Goal: Find contact information: Obtain details needed to contact an individual or organization

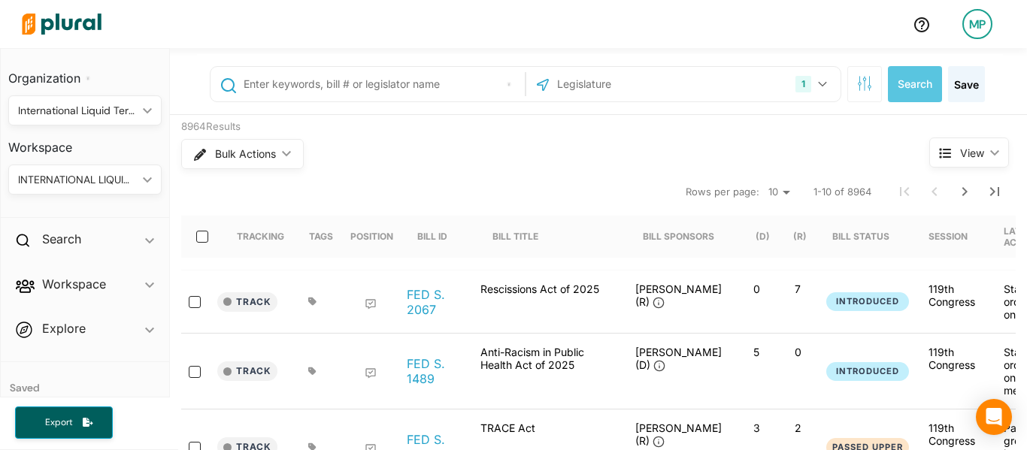
click at [919, 34] on link at bounding box center [921, 31] width 42 height 30
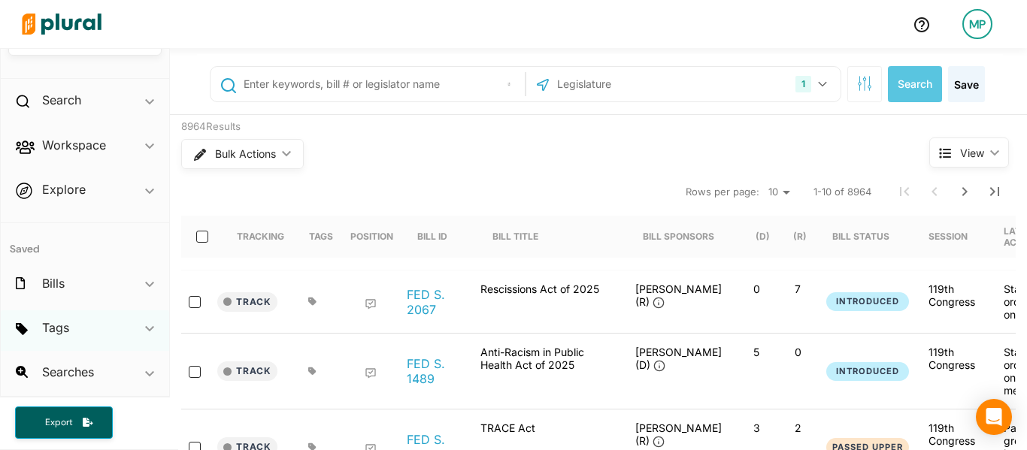
scroll to position [139, 0]
click at [145, 376] on icon "ic_keyboard_arrow_down" at bounding box center [149, 374] width 9 height 7
click at [145, 330] on icon "ic_keyboard_arrow_down" at bounding box center [149, 328] width 9 height 7
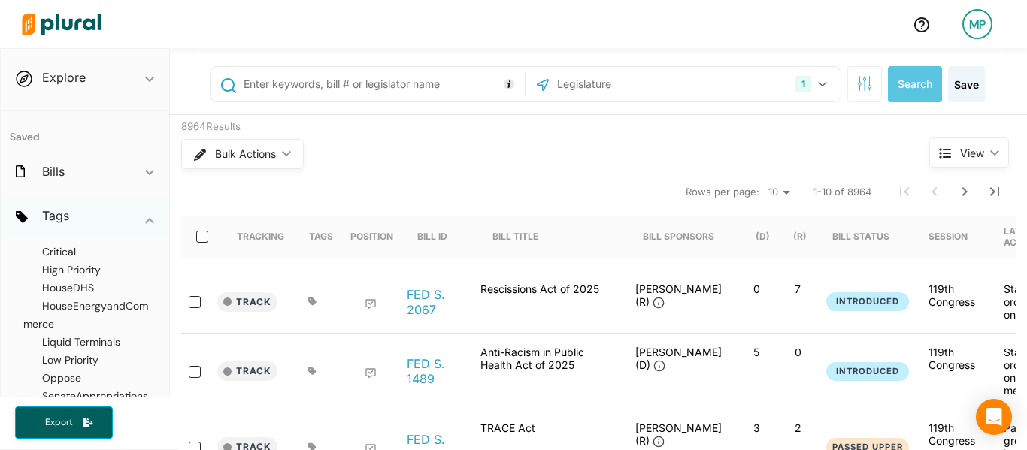
scroll to position [119, 0]
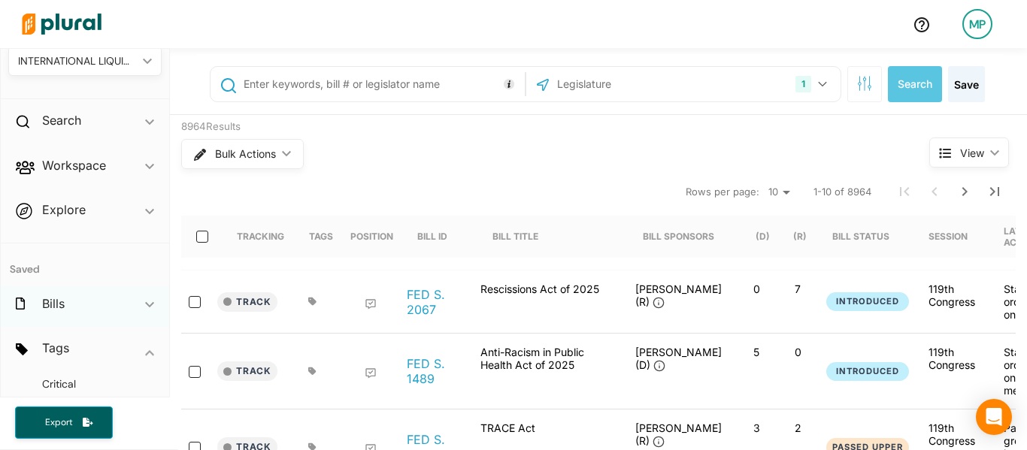
click at [129, 304] on div "Bills ic_keyboard_arrow_down" at bounding box center [85, 306] width 168 height 41
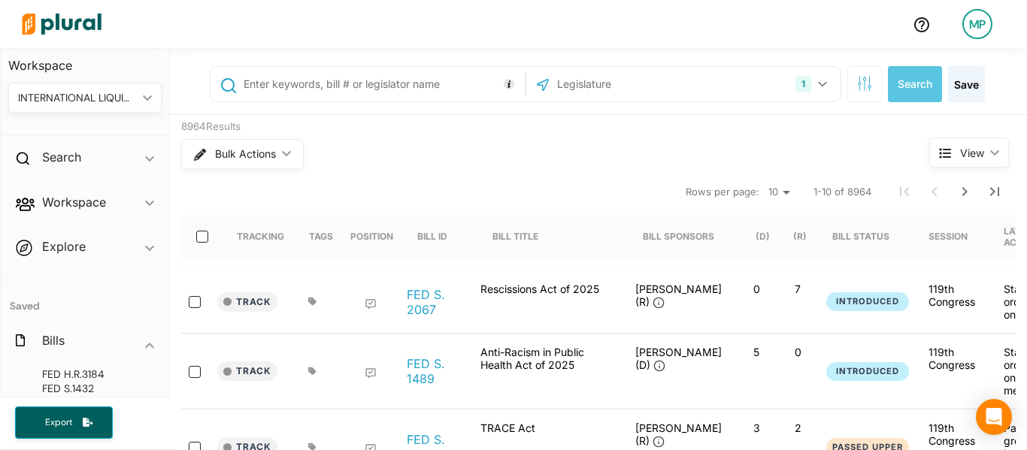
scroll to position [79, 0]
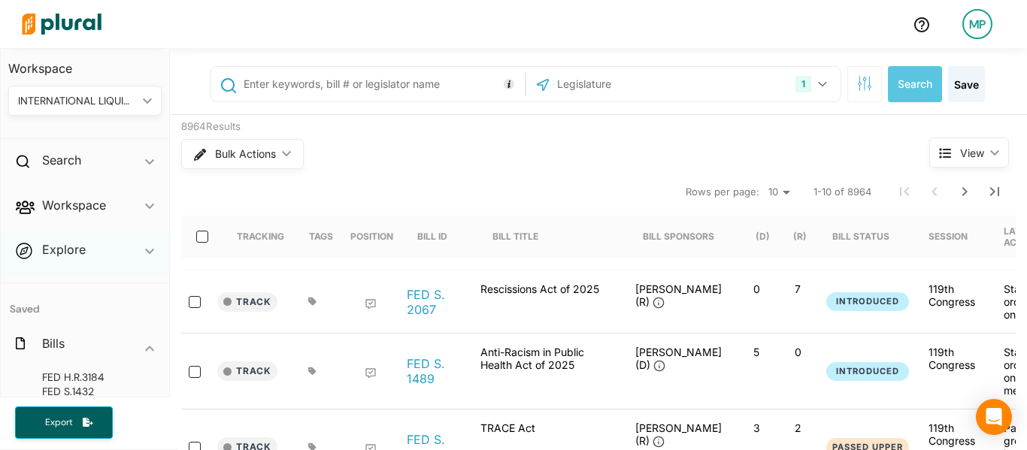
click at [145, 256] on span "ic_keyboard_arrow_down" at bounding box center [149, 252] width 9 height 23
click at [72, 280] on h4 "Overview" at bounding box center [88, 284] width 131 height 14
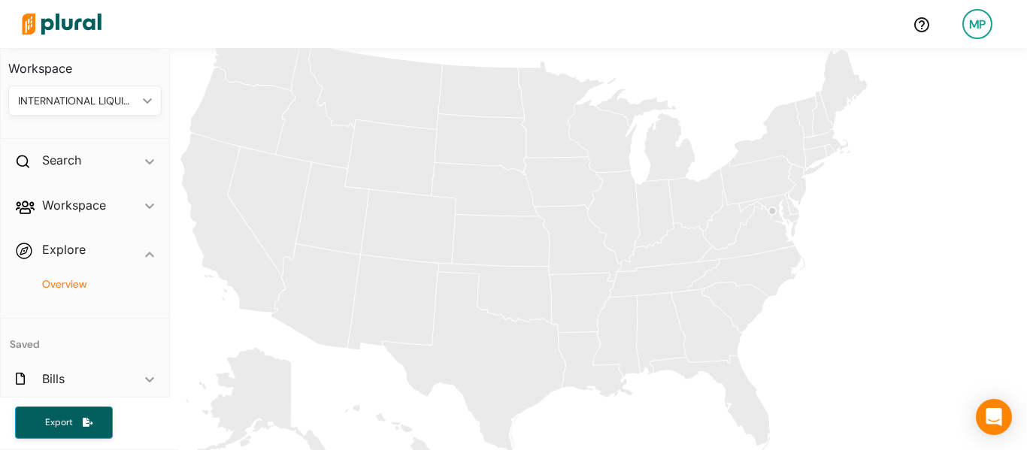
scroll to position [144, 0]
click at [617, 233] on icon "[US_STATE]" at bounding box center [614, 217] width 52 height 93
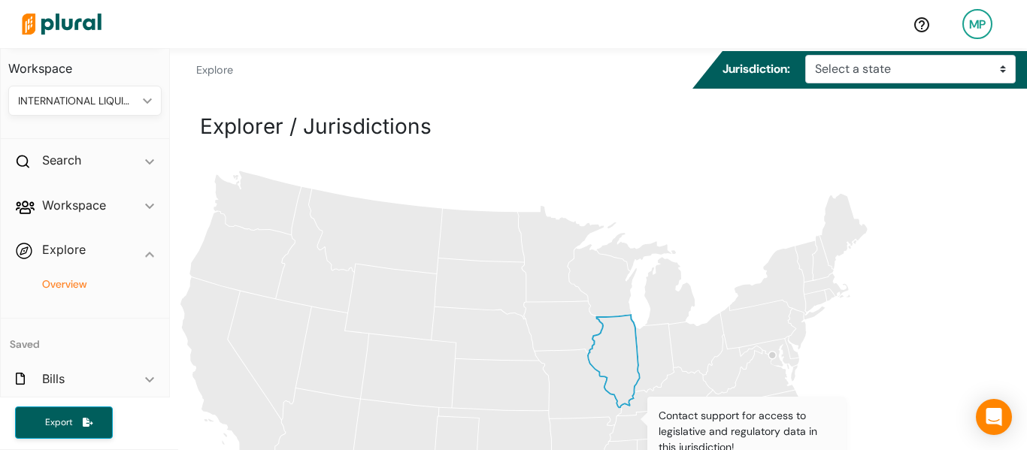
scroll to position [0, 0]
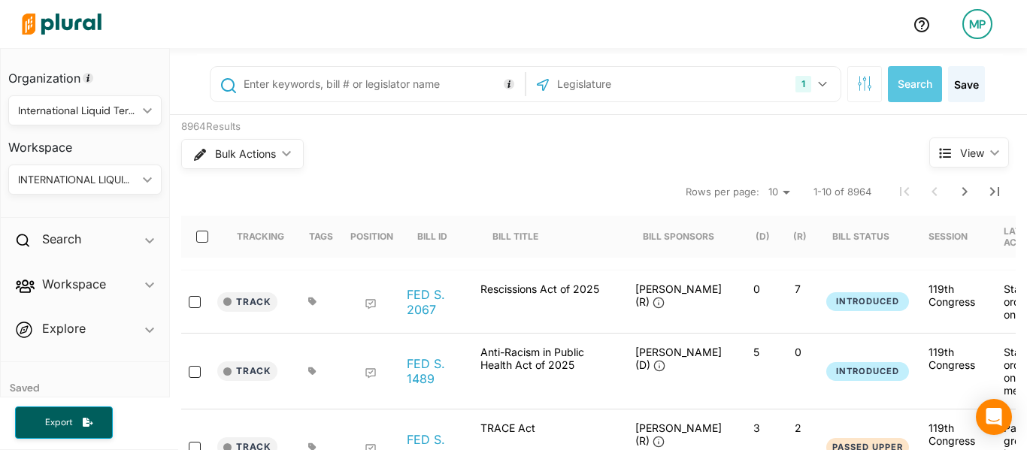
click at [361, 86] on input "text" at bounding box center [381, 84] width 279 height 29
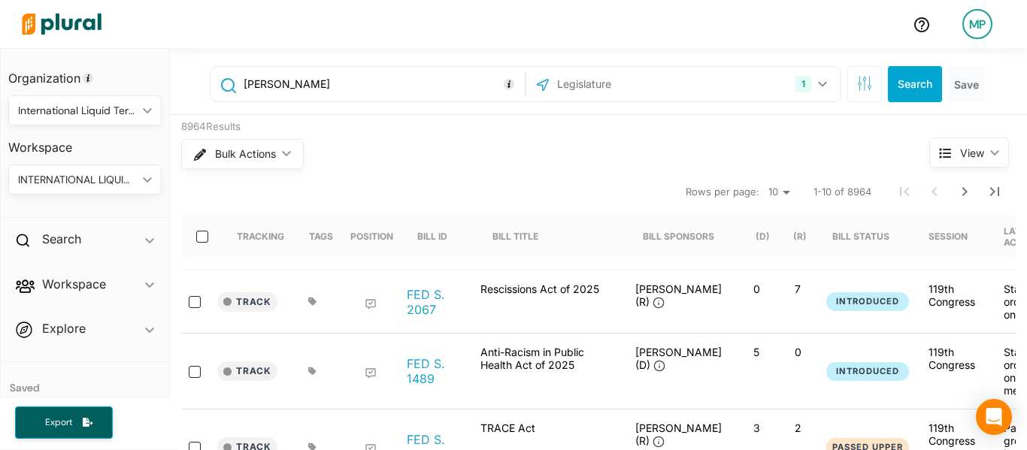
type input "[PERSON_NAME]"
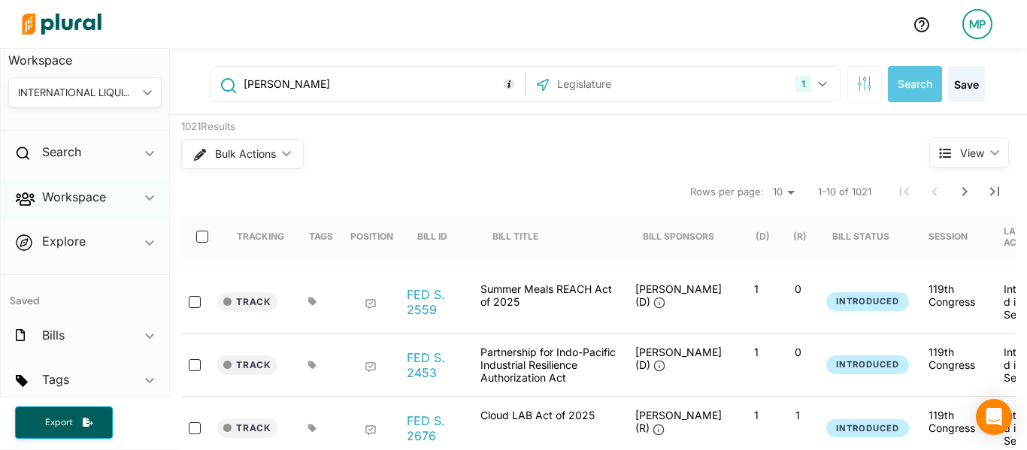
scroll to position [88, 0]
click at [74, 149] on h2 "Search" at bounding box center [61, 151] width 39 height 17
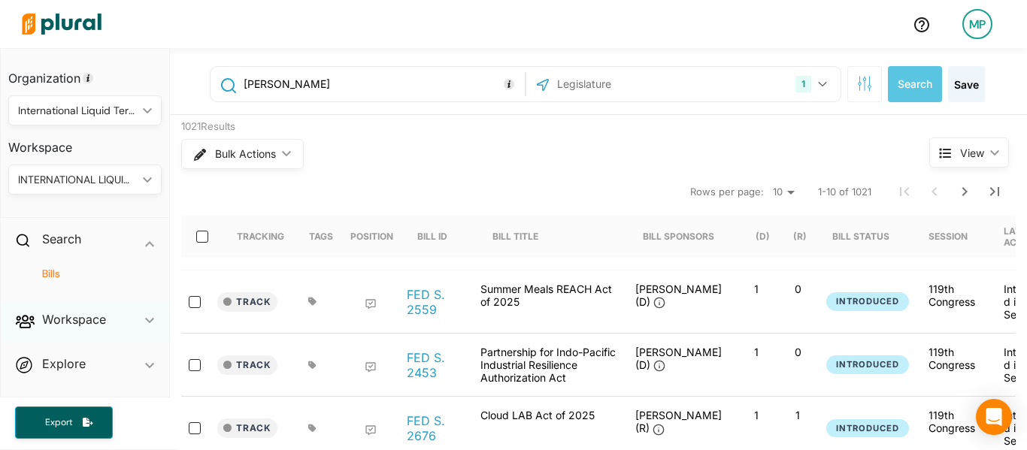
scroll to position [48, 0]
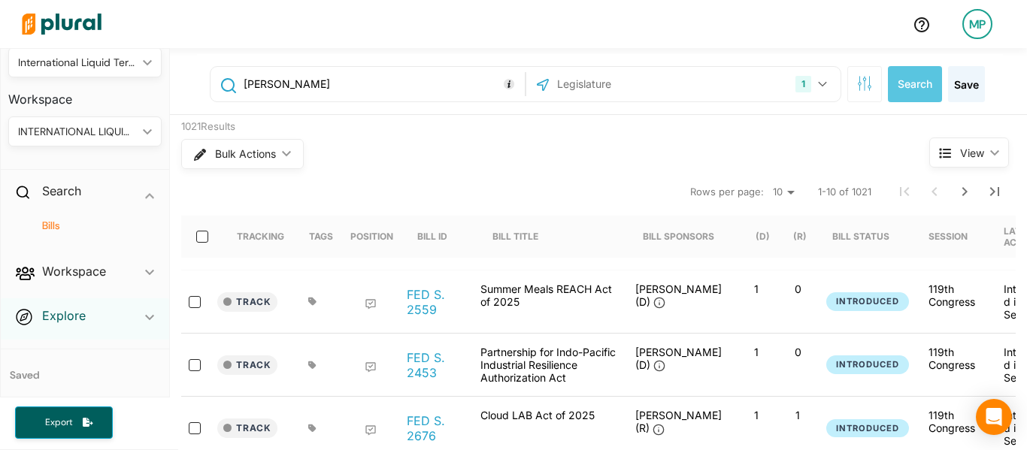
click at [59, 322] on h2 "Explore" at bounding box center [64, 315] width 44 height 17
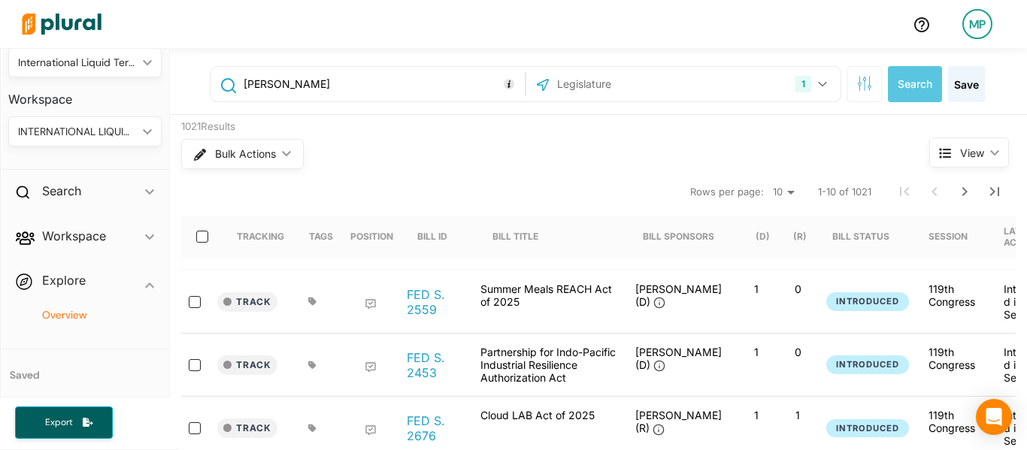
click at [87, 319] on h4 "Overview" at bounding box center [88, 315] width 131 height 14
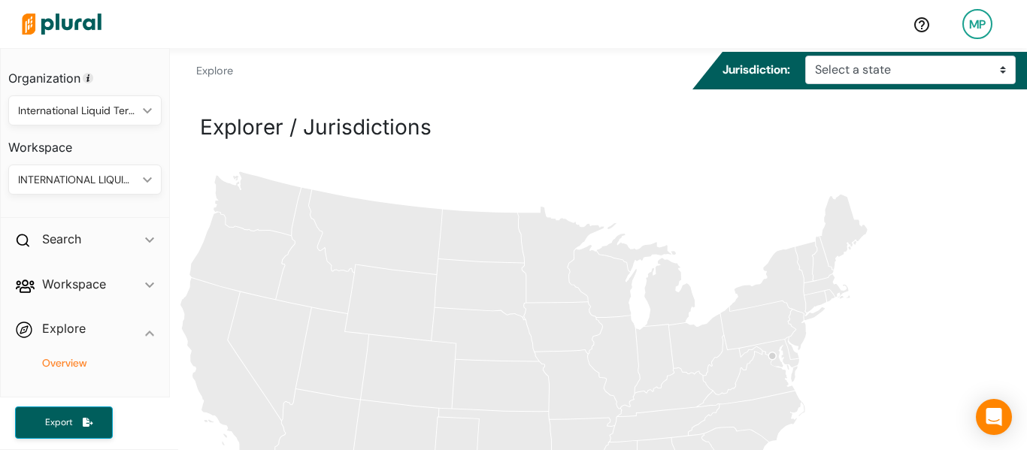
click at [921, 27] on icon at bounding box center [921, 24] width 15 height 15
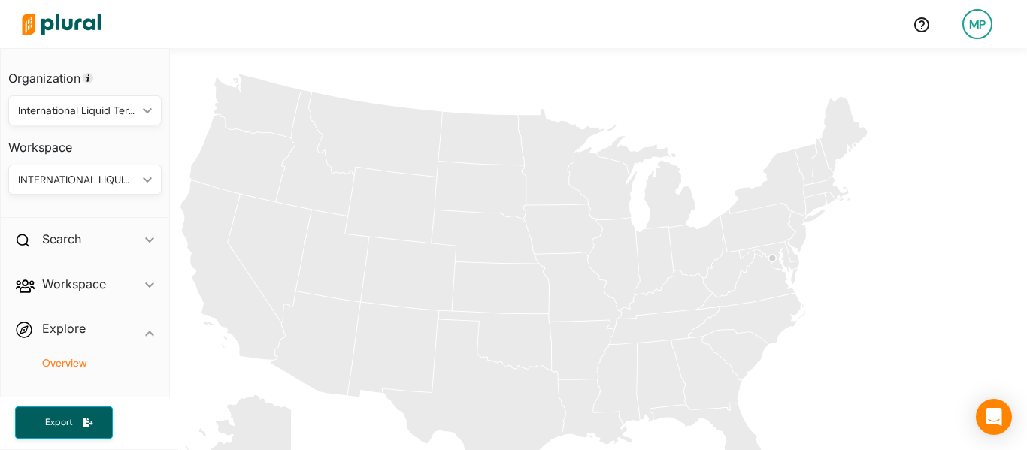
scroll to position [102, 0]
click at [800, 238] on icon "[US_STATE]" at bounding box center [797, 227] width 18 height 41
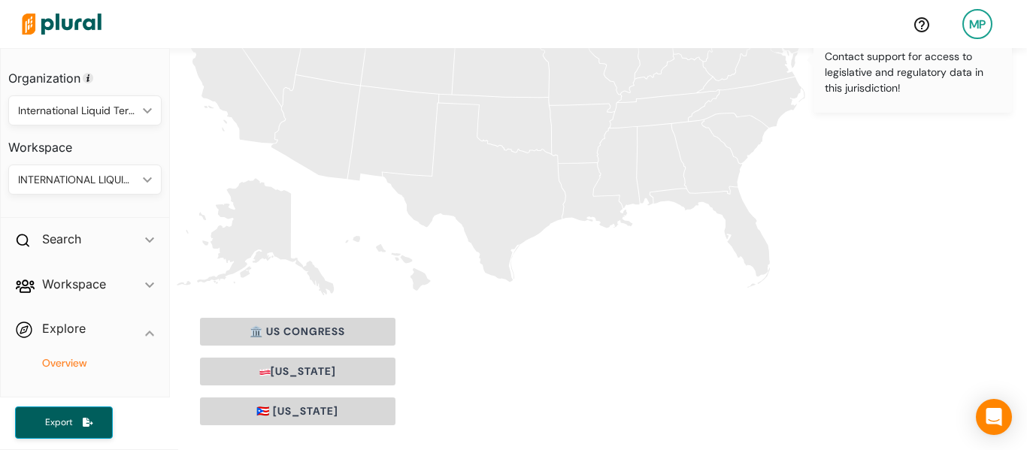
scroll to position [339, 0]
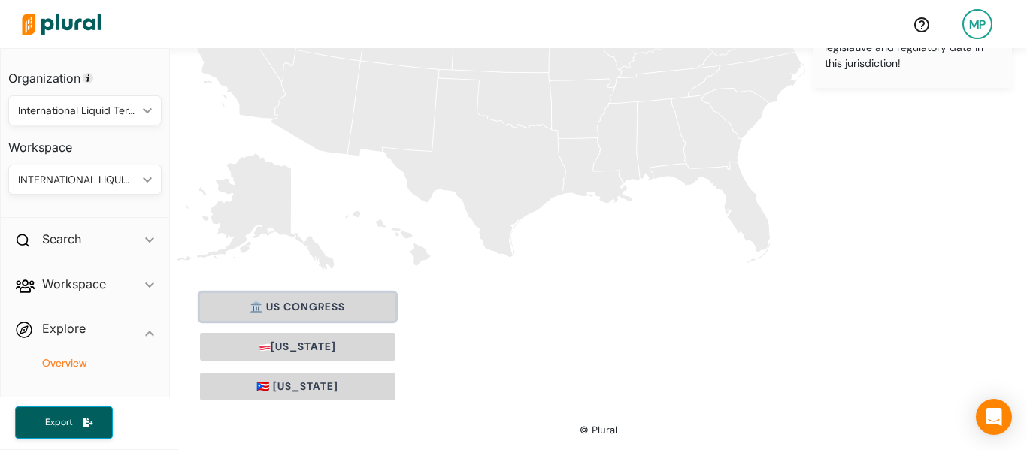
click at [325, 300] on button "🏛️ US Congress" at bounding box center [297, 307] width 195 height 28
click at [341, 314] on button "🏛️ US Congress" at bounding box center [297, 307] width 195 height 28
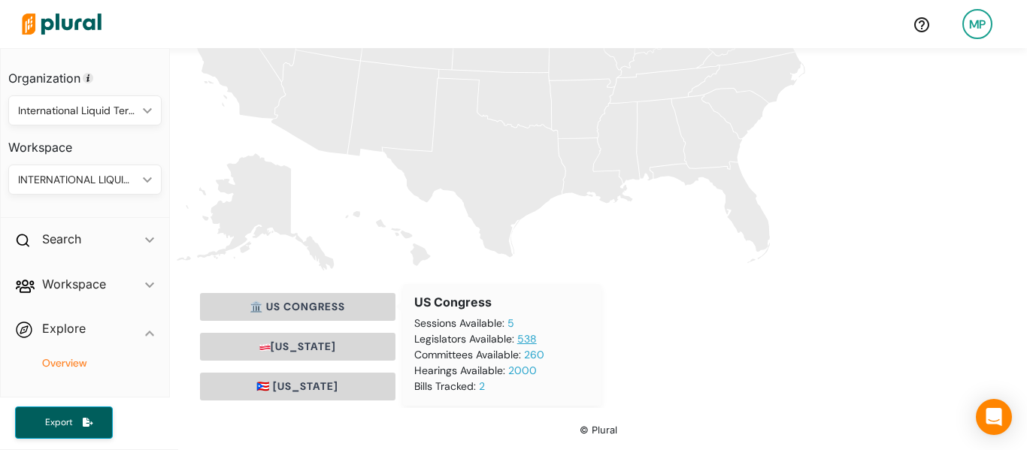
click at [522, 338] on link "538" at bounding box center [527, 339] width 20 height 14
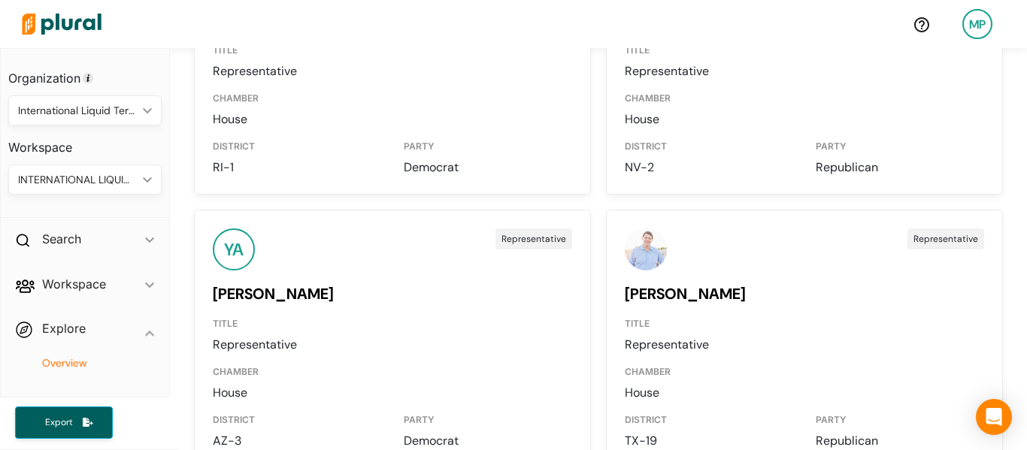
scroll to position [36971, 0]
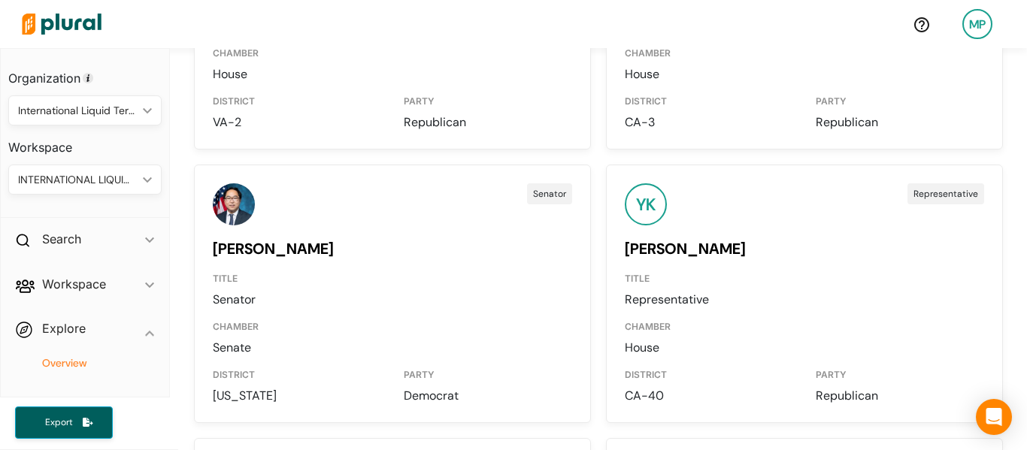
click at [249, 250] on link "[PERSON_NAME]" at bounding box center [273, 249] width 121 height 20
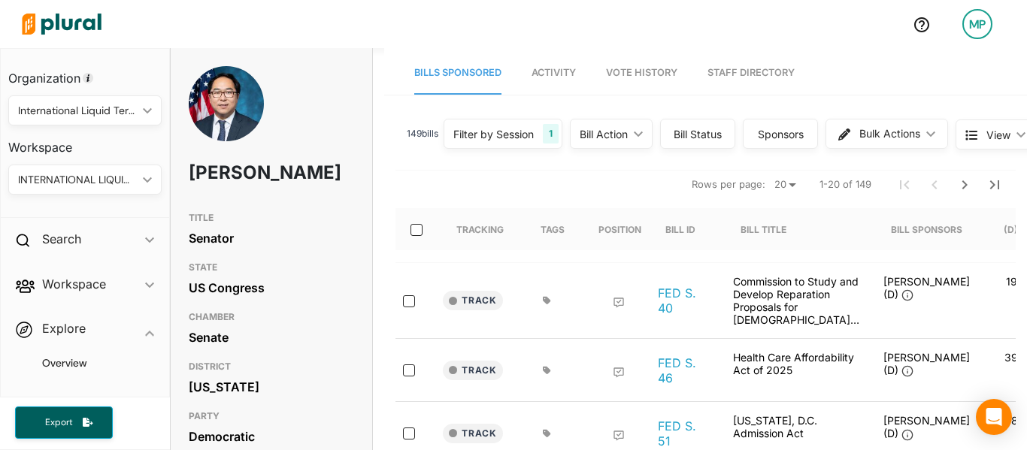
click at [750, 74] on link "Staff Directory" at bounding box center [750, 73] width 87 height 43
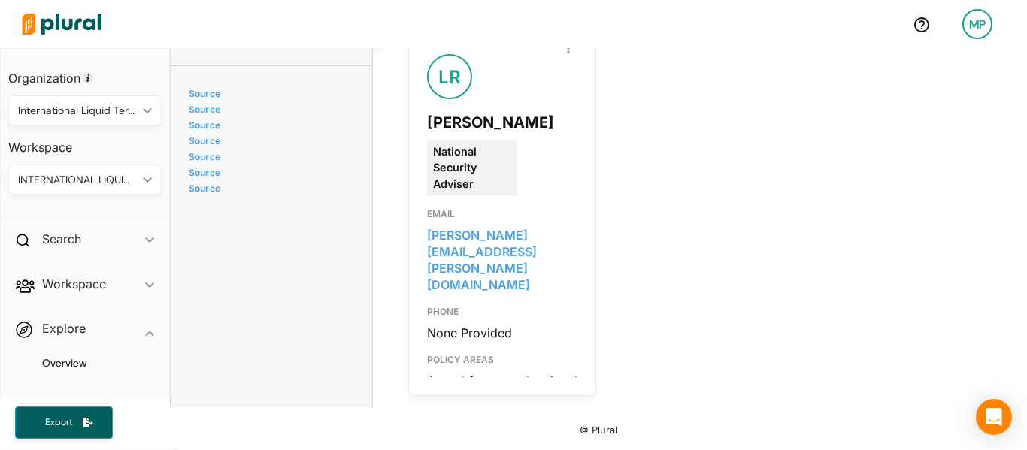
scroll to position [3875, 0]
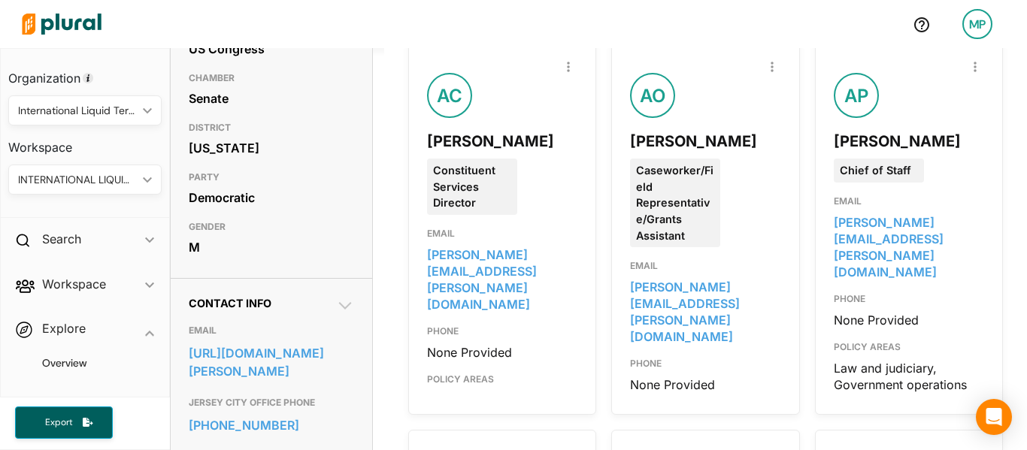
scroll to position [0, 0]
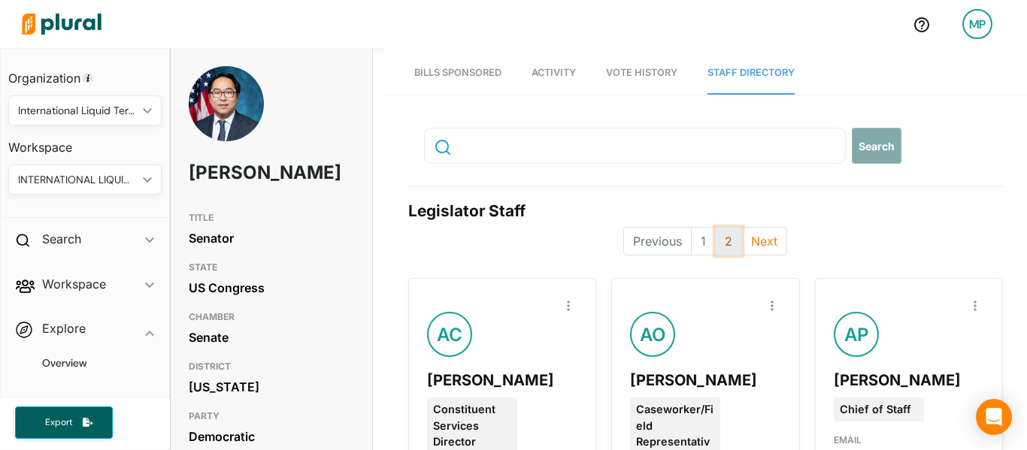
click at [721, 236] on button "2" at bounding box center [728, 241] width 27 height 29
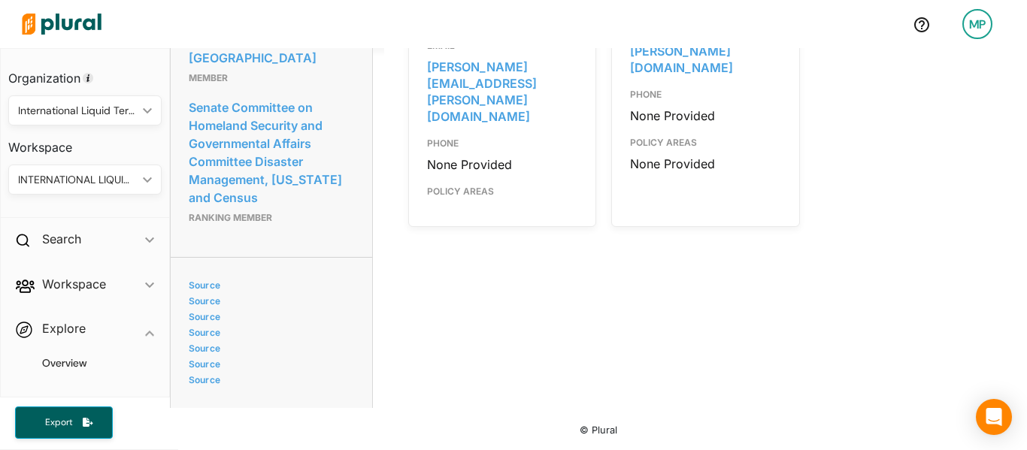
scroll to position [4201, 0]
click at [652, 107] on div "PHONE" at bounding box center [705, 92] width 150 height 32
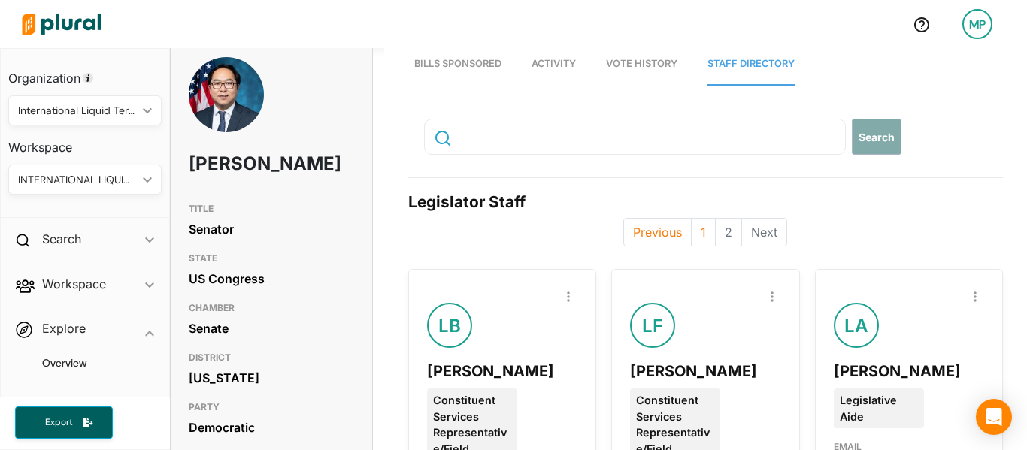
scroll to position [0, 0]
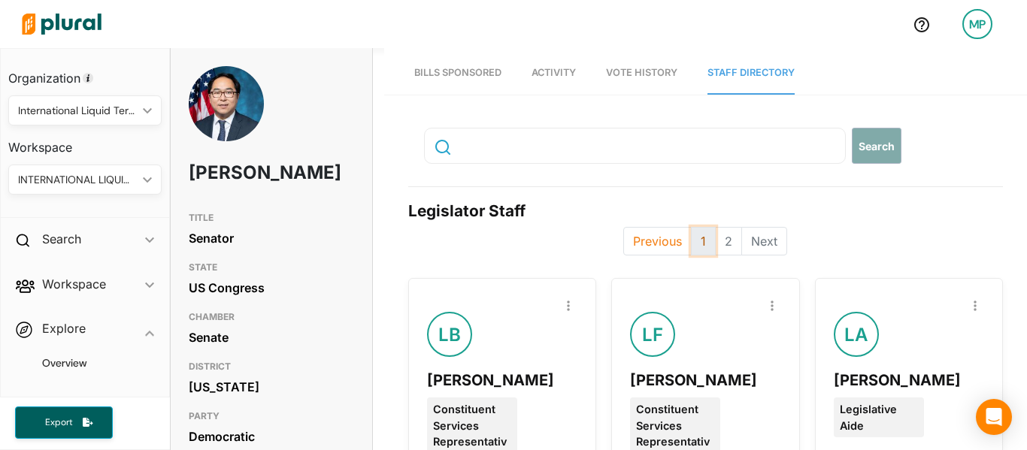
click at [693, 246] on button "1" at bounding box center [703, 241] width 25 height 29
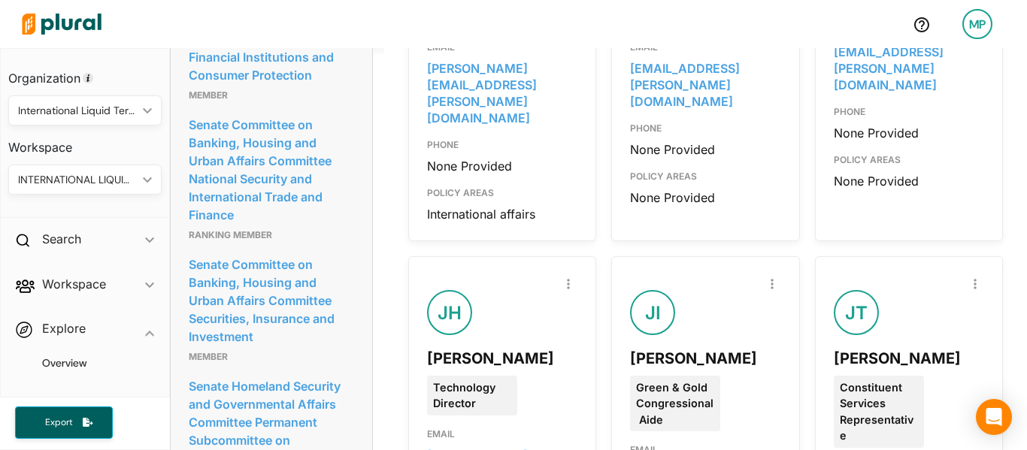
scroll to position [2009, 0]
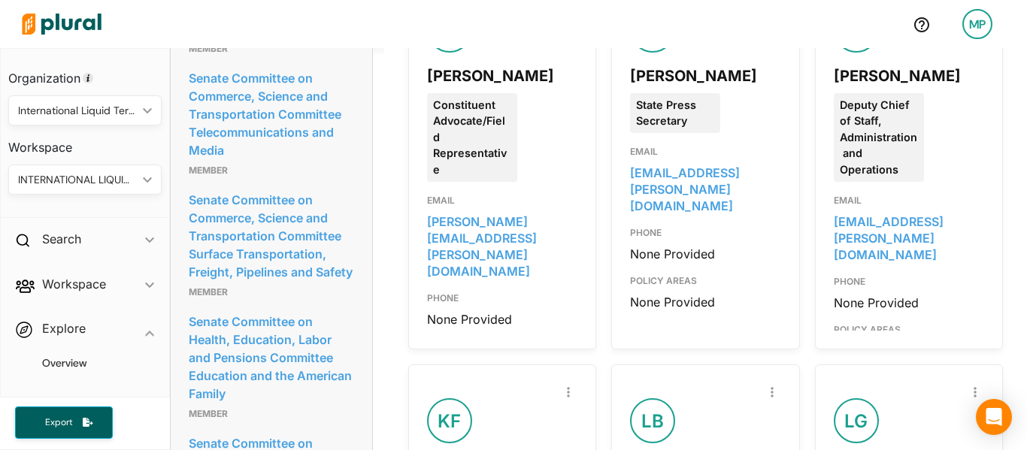
scroll to position [2693, 0]
